Goal: Navigation & Orientation: Find specific page/section

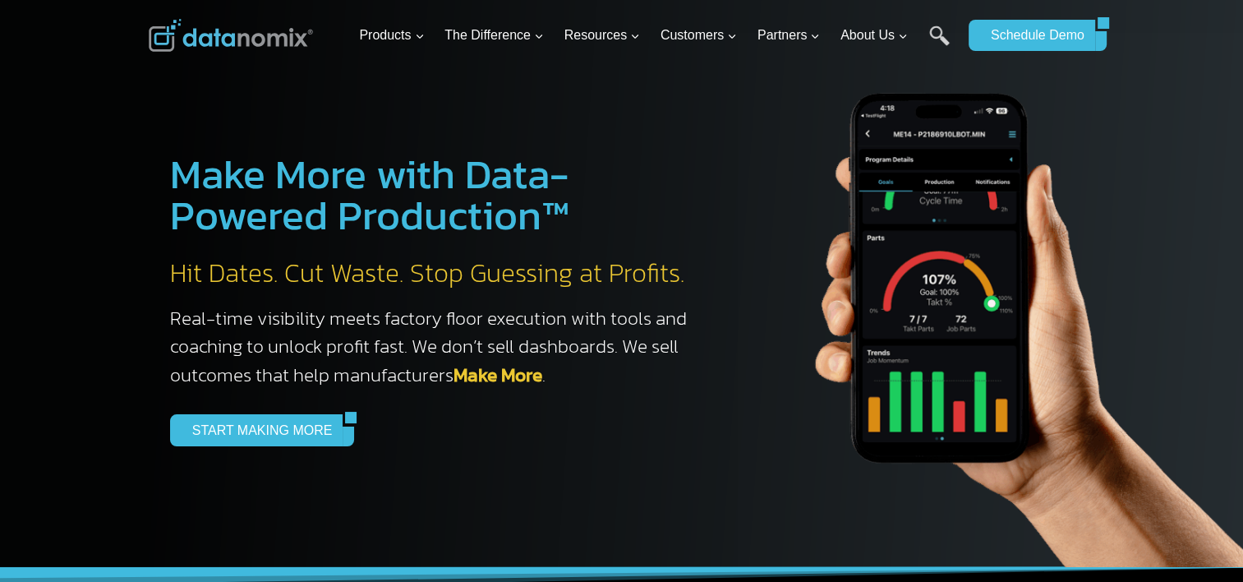
click at [696, 427] on div "START MAKING MORE" at bounding box center [437, 429] width 534 height 31
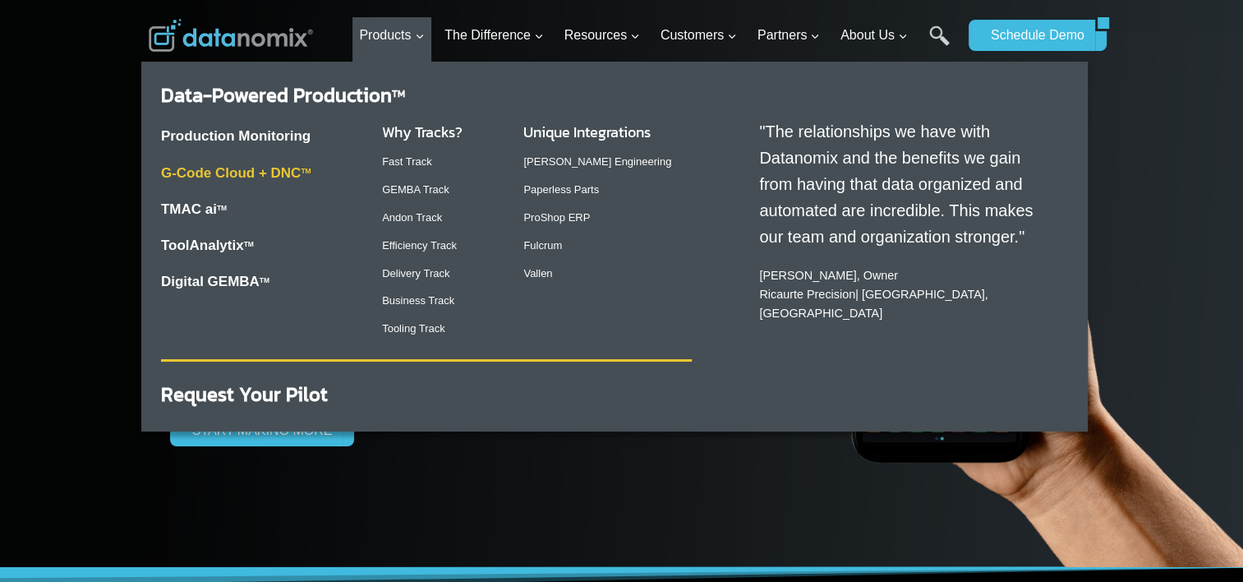
click at [218, 175] on link "G-Code Cloud + DNC TM" at bounding box center [236, 173] width 150 height 16
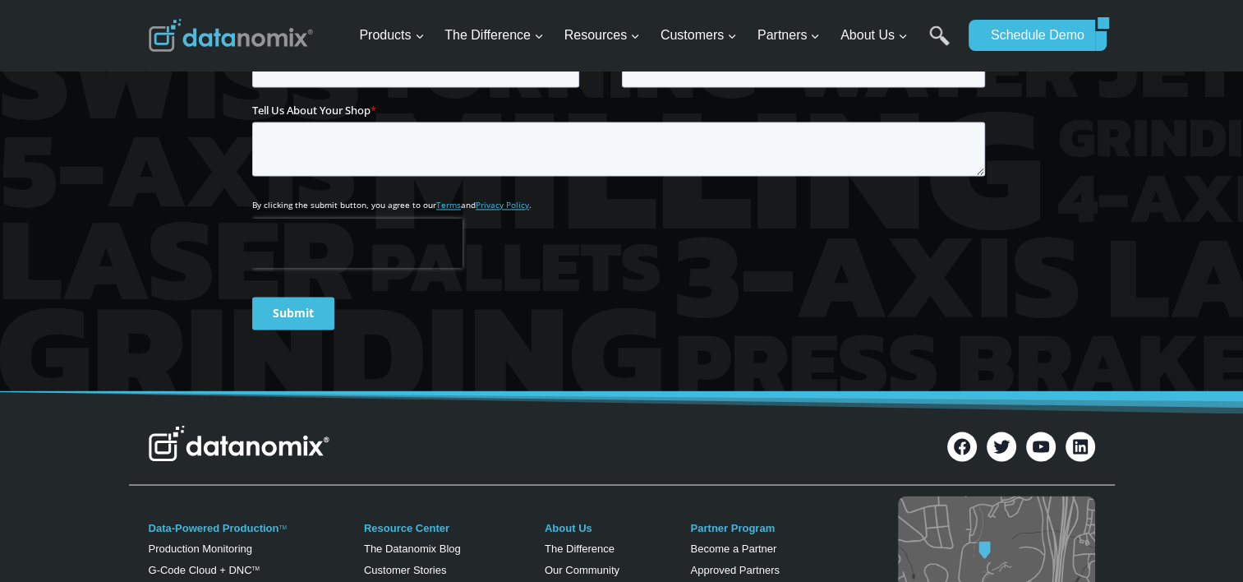
scroll to position [3286, 0]
